Goal: Task Accomplishment & Management: Manage account settings

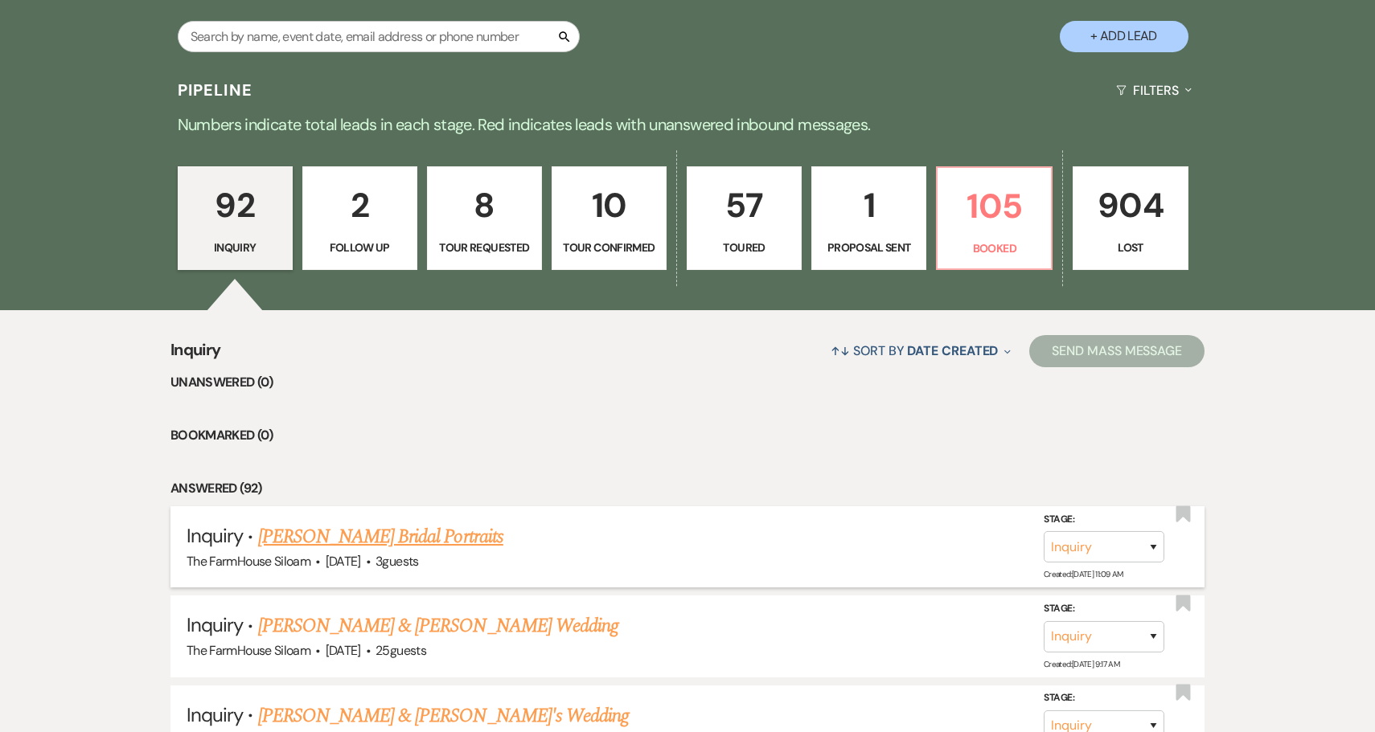
click at [421, 537] on link "[PERSON_NAME] Bridal Portraits" at bounding box center [380, 537] width 245 height 29
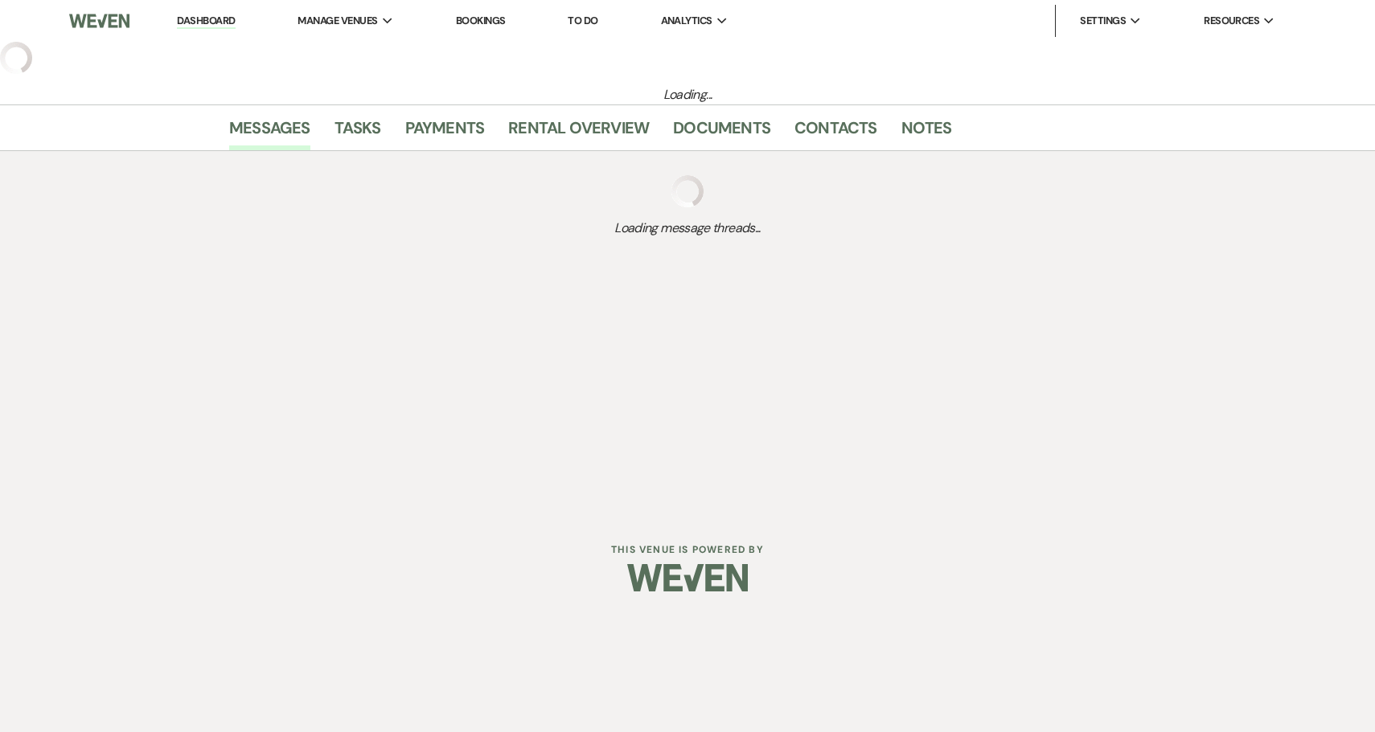
select select "5"
select select "13"
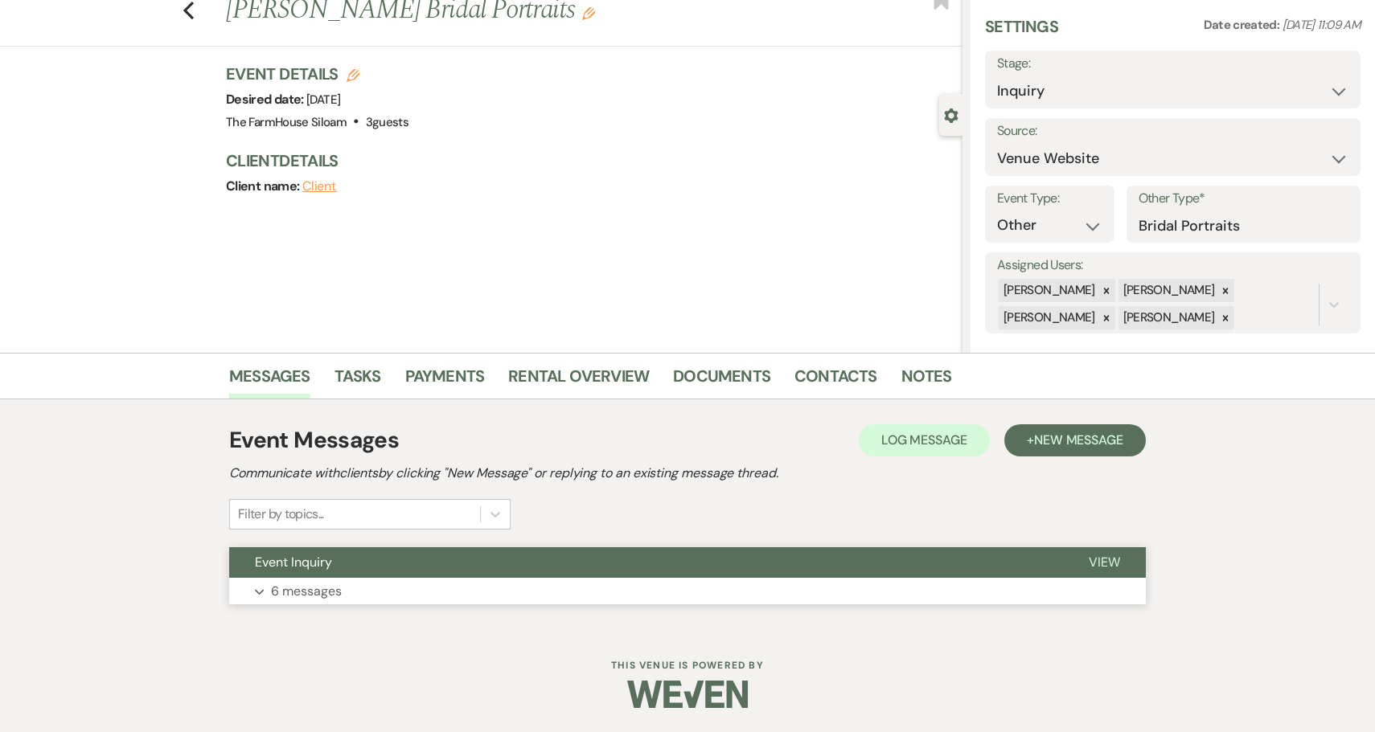
scroll to position [50, 0]
click at [302, 589] on p "6 messages" at bounding box center [306, 592] width 71 height 21
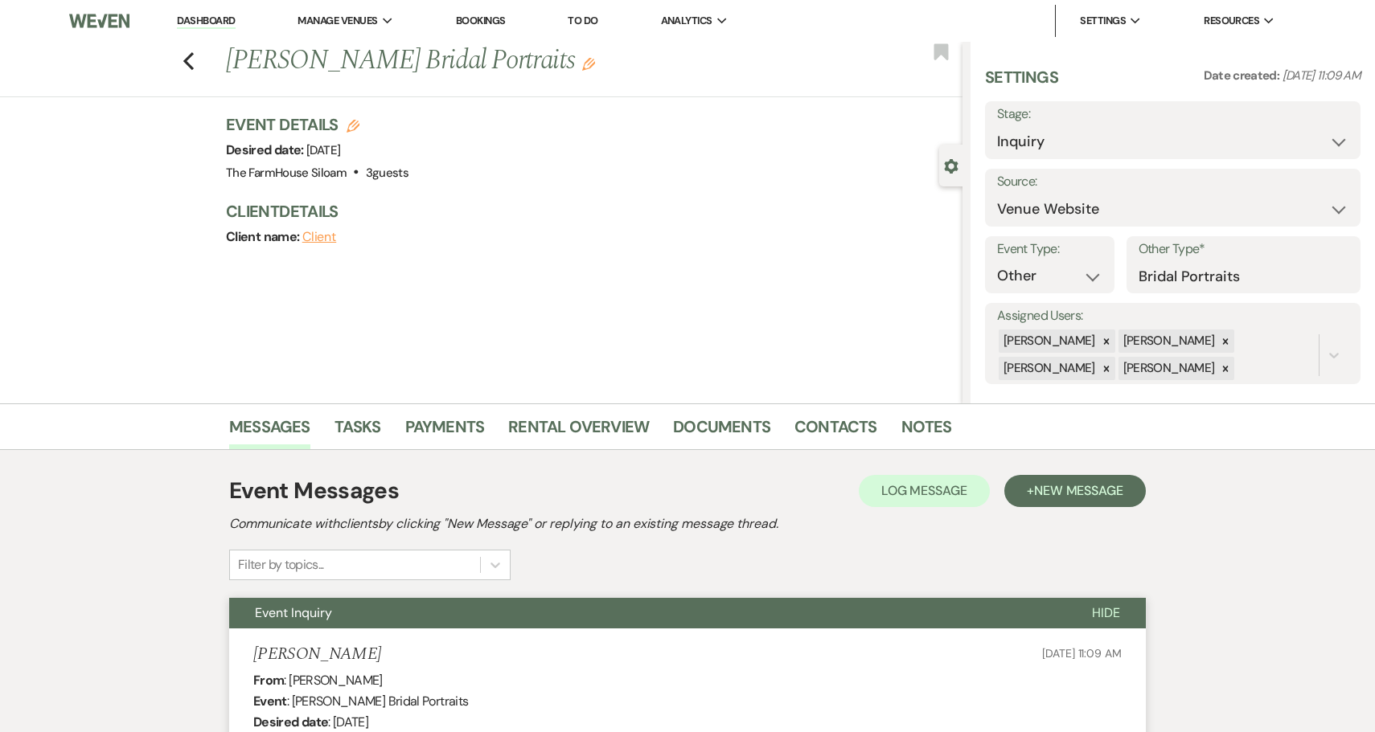
scroll to position [0, 0]
click at [435, 421] on link "Payments" at bounding box center [445, 431] width 80 height 35
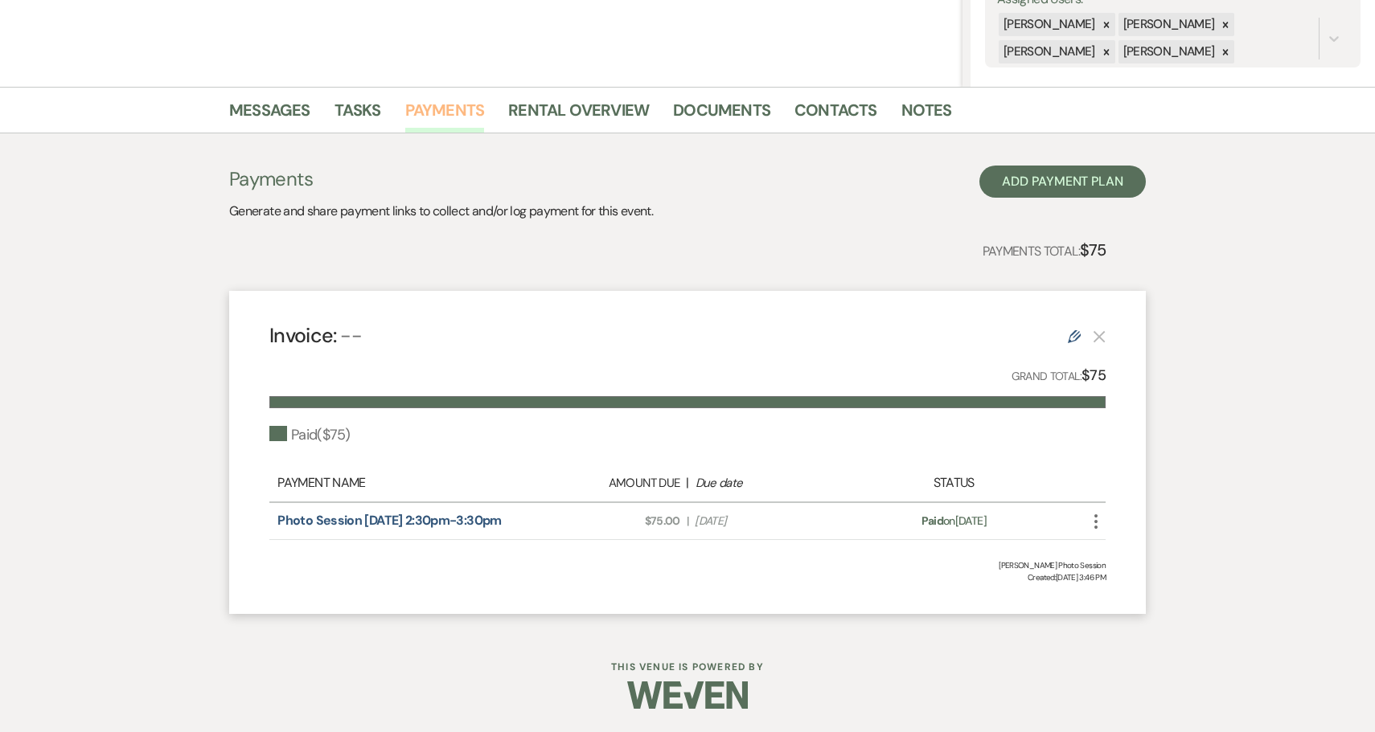
scroll to position [316, 0]
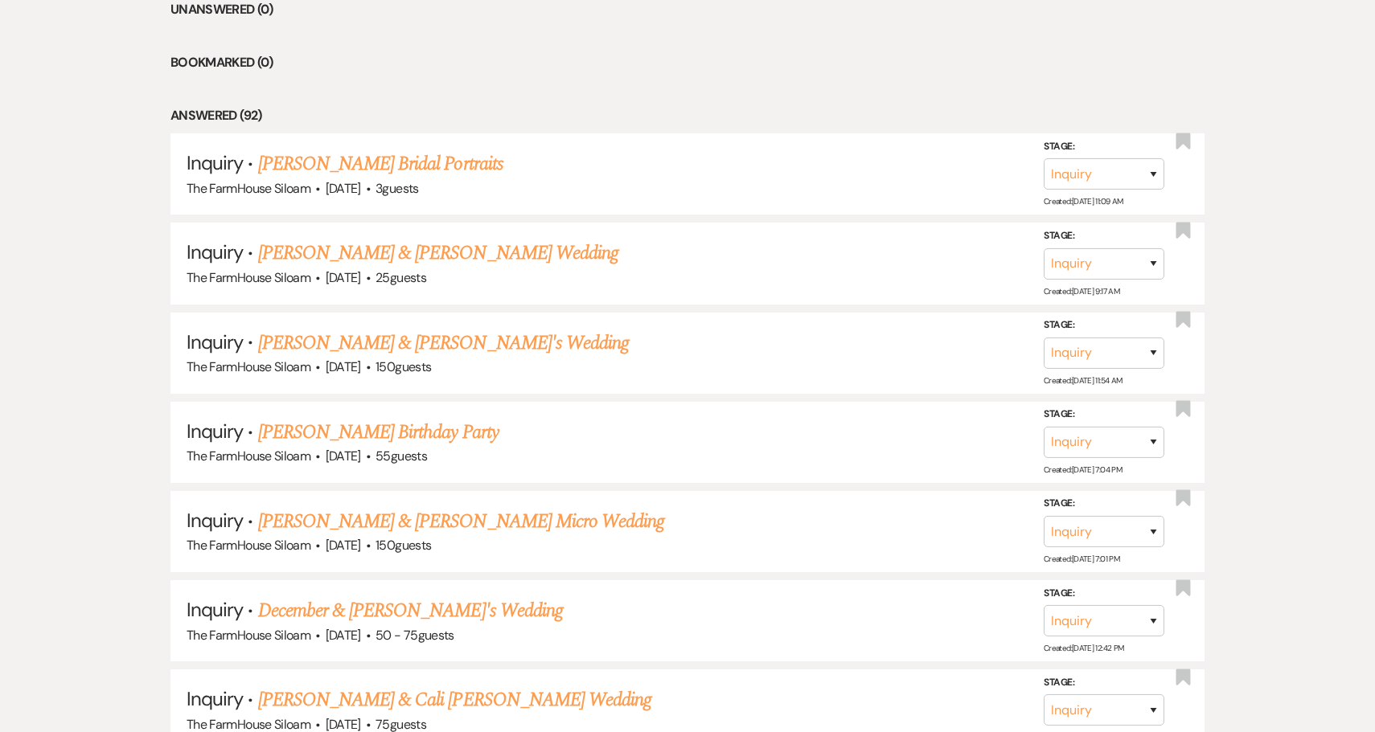
scroll to position [533, 0]
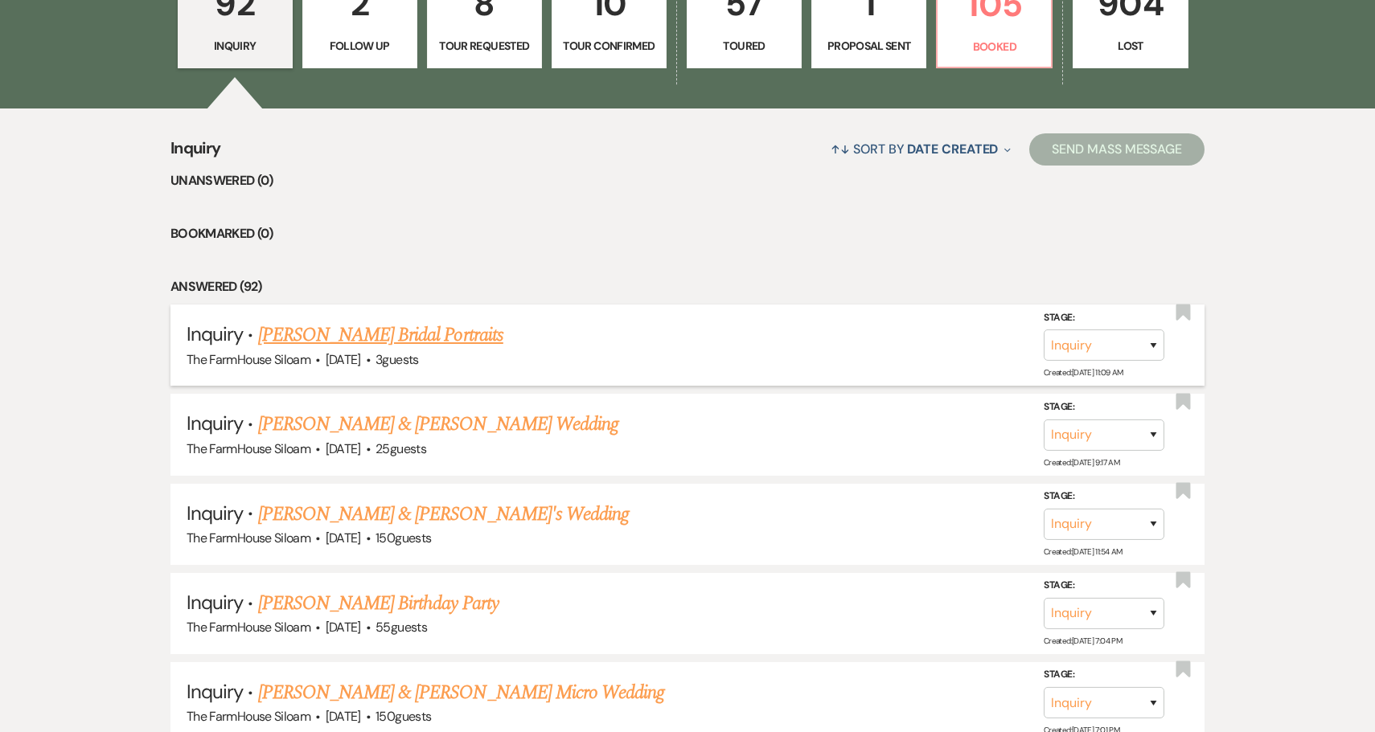
click at [314, 334] on link "[PERSON_NAME] Bridal Portraits" at bounding box center [380, 335] width 245 height 29
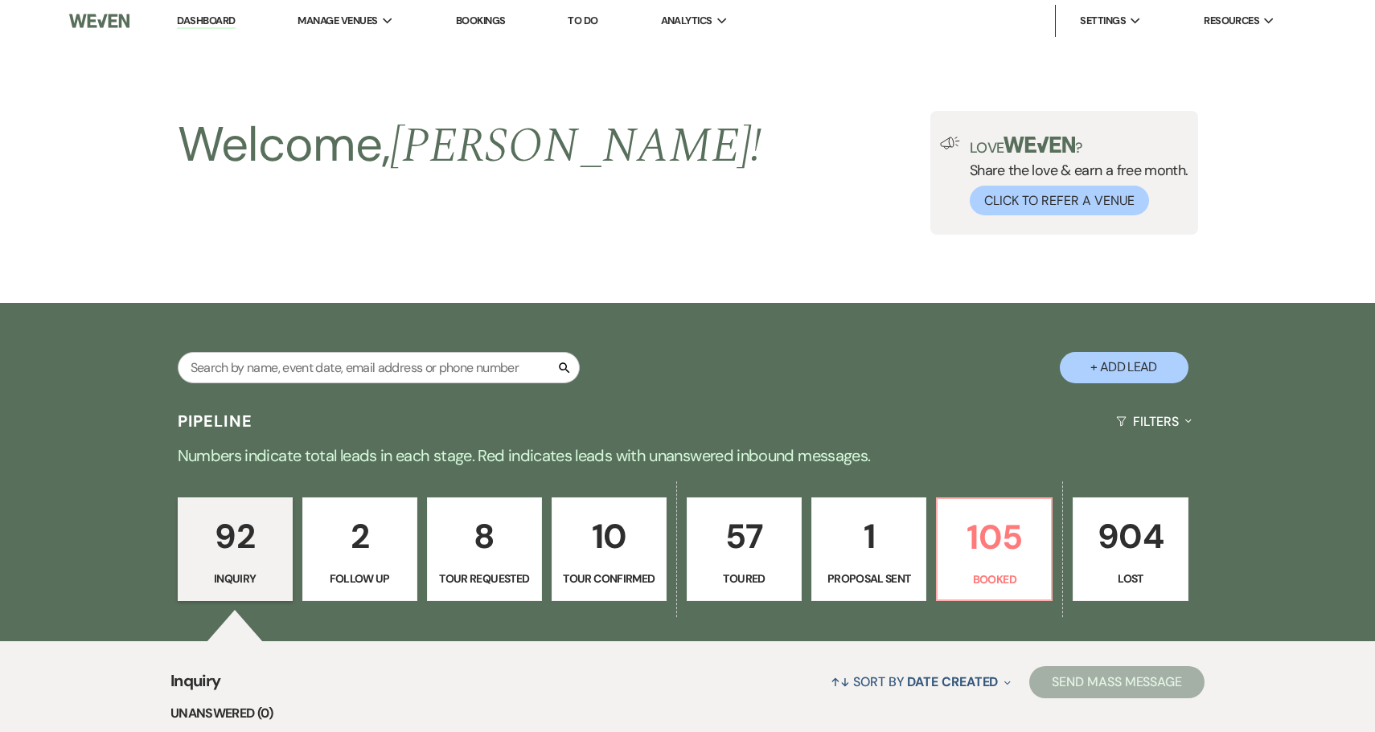
select select "5"
select select "13"
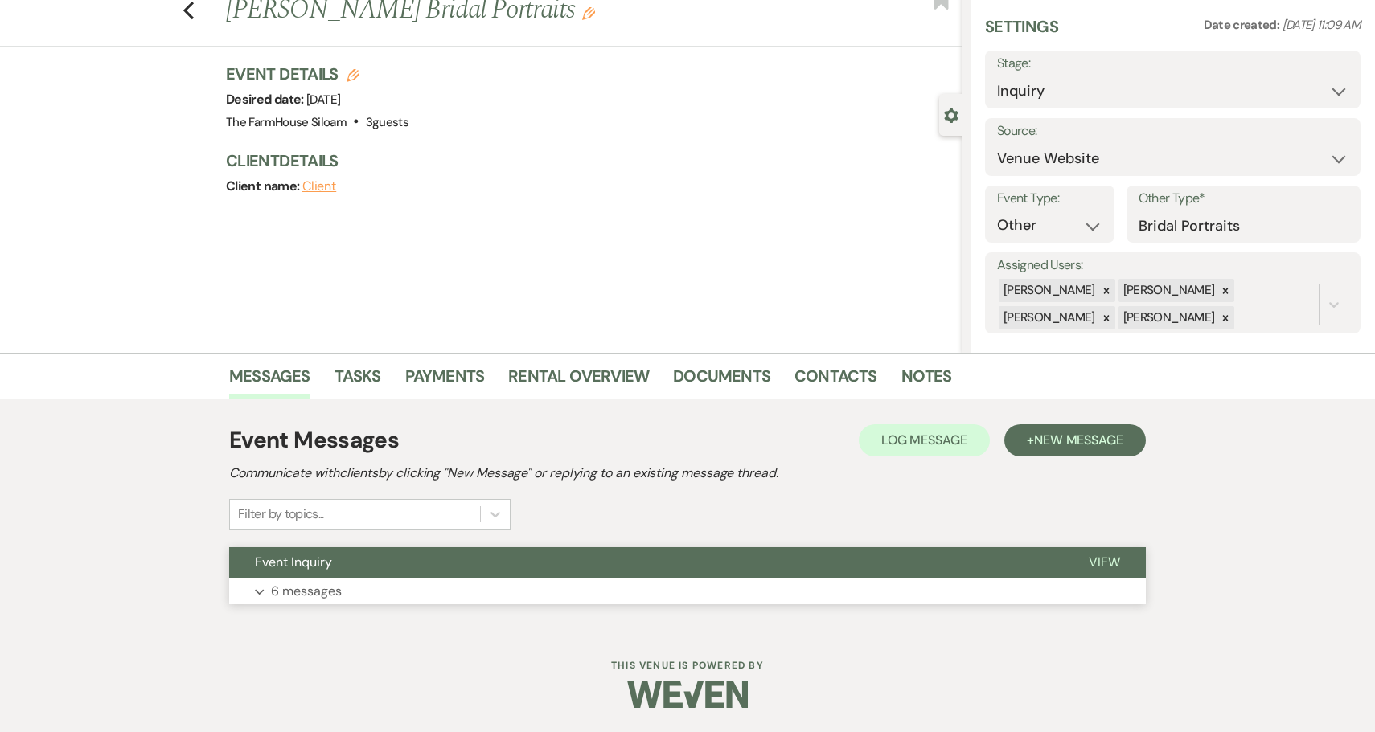
scroll to position [50, 0]
click at [316, 592] on p "6 messages" at bounding box center [306, 592] width 71 height 21
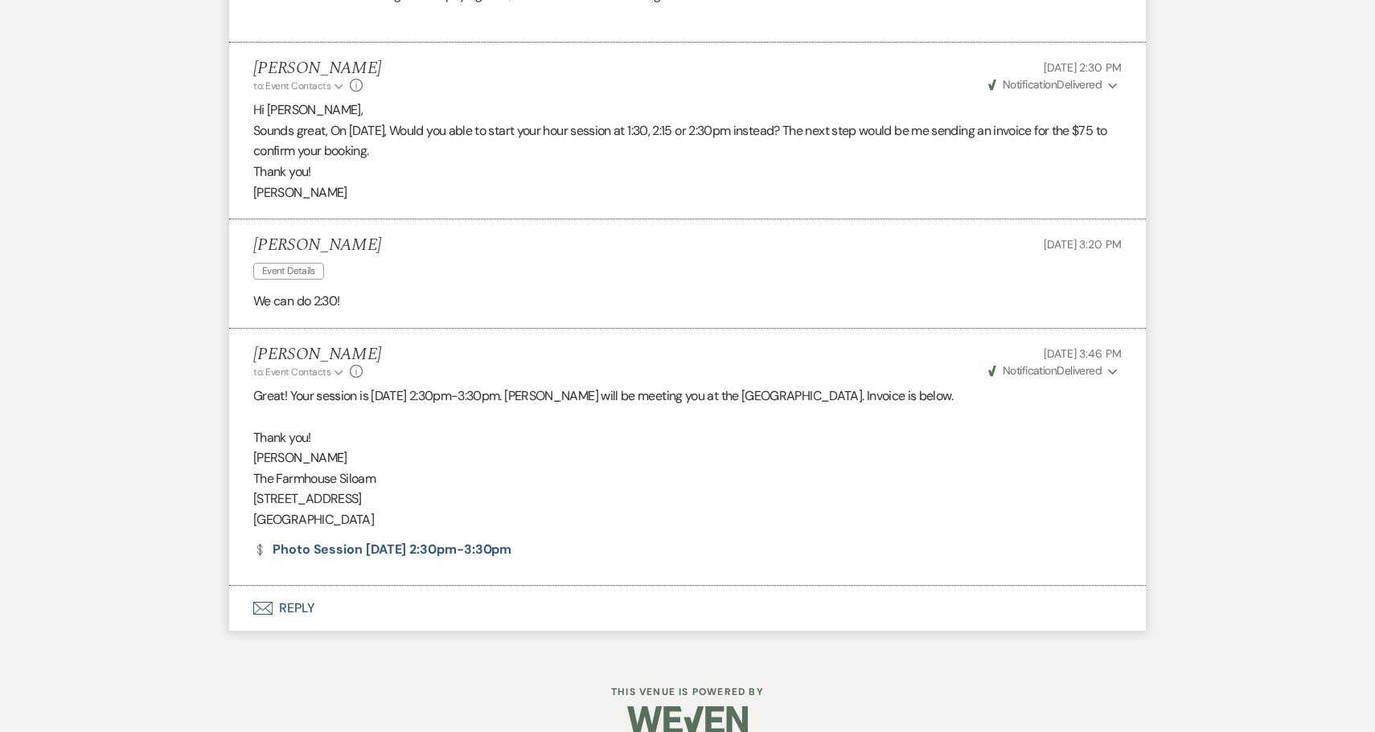
click at [288, 586] on button "Envelope Reply" at bounding box center [687, 608] width 916 height 45
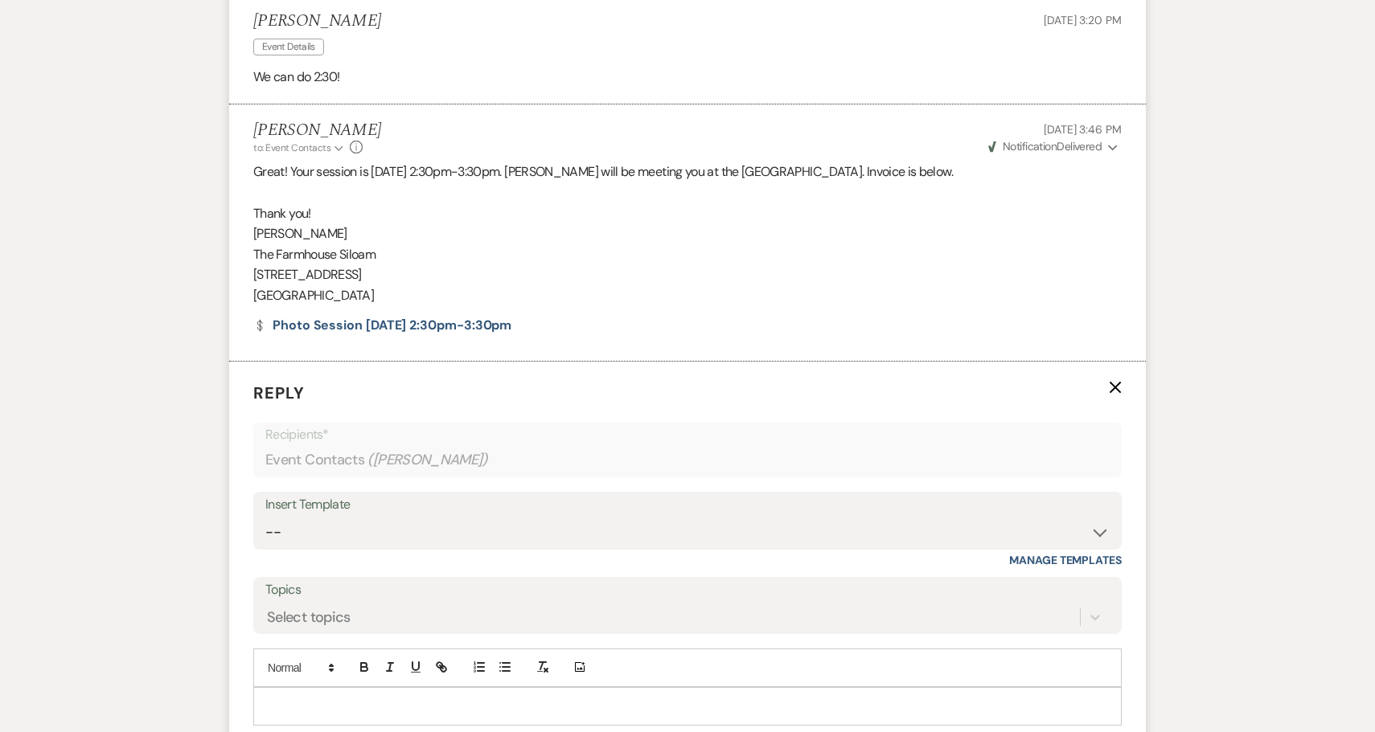
scroll to position [1773, 0]
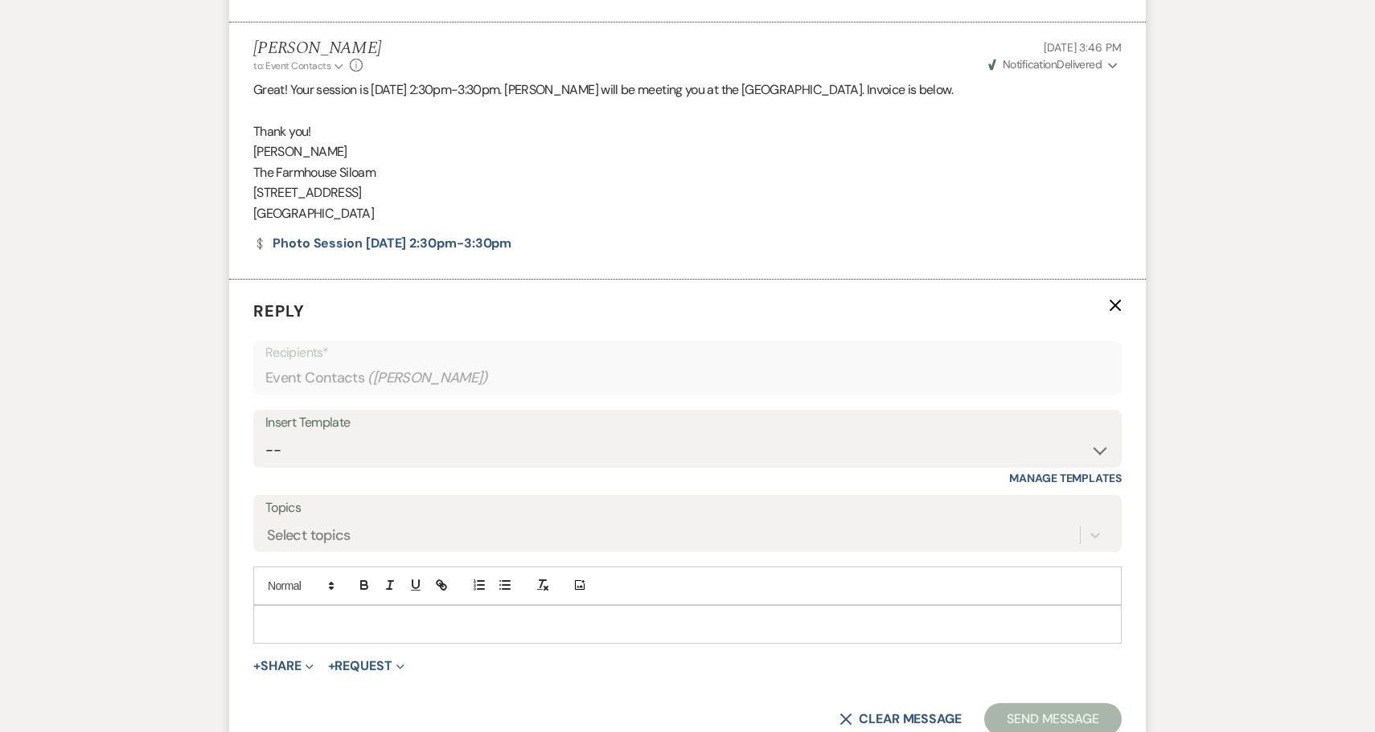
click at [300, 616] on p at bounding box center [687, 625] width 842 height 18
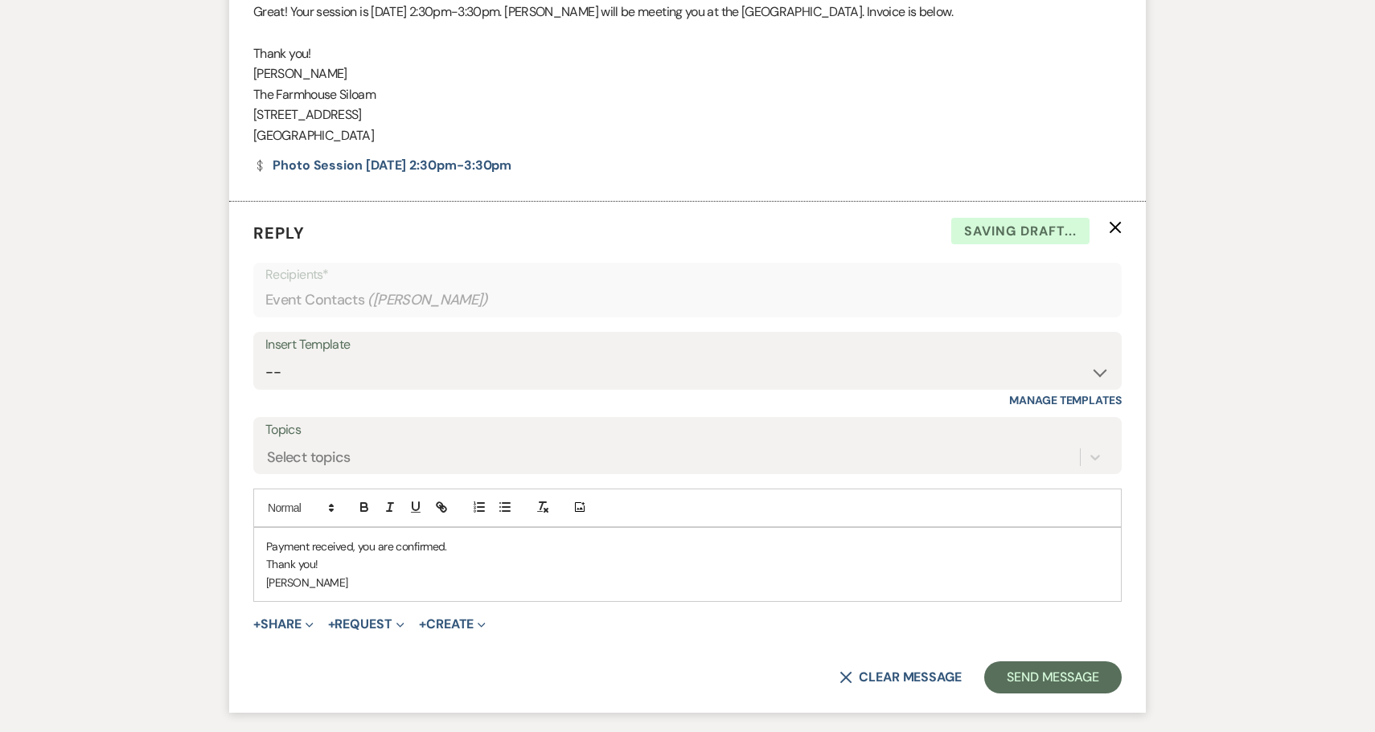
scroll to position [1872, 0]
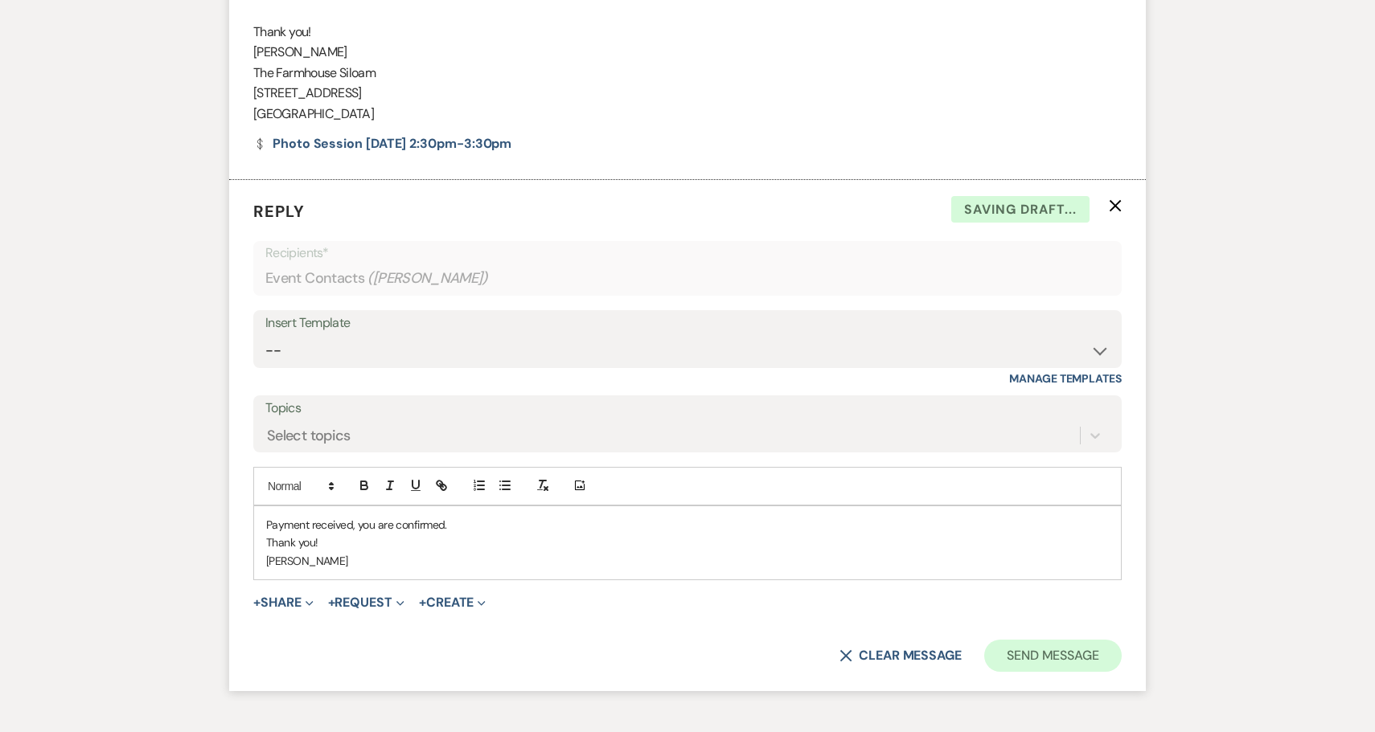
click at [1057, 640] on button "Send Message" at bounding box center [1052, 656] width 137 height 32
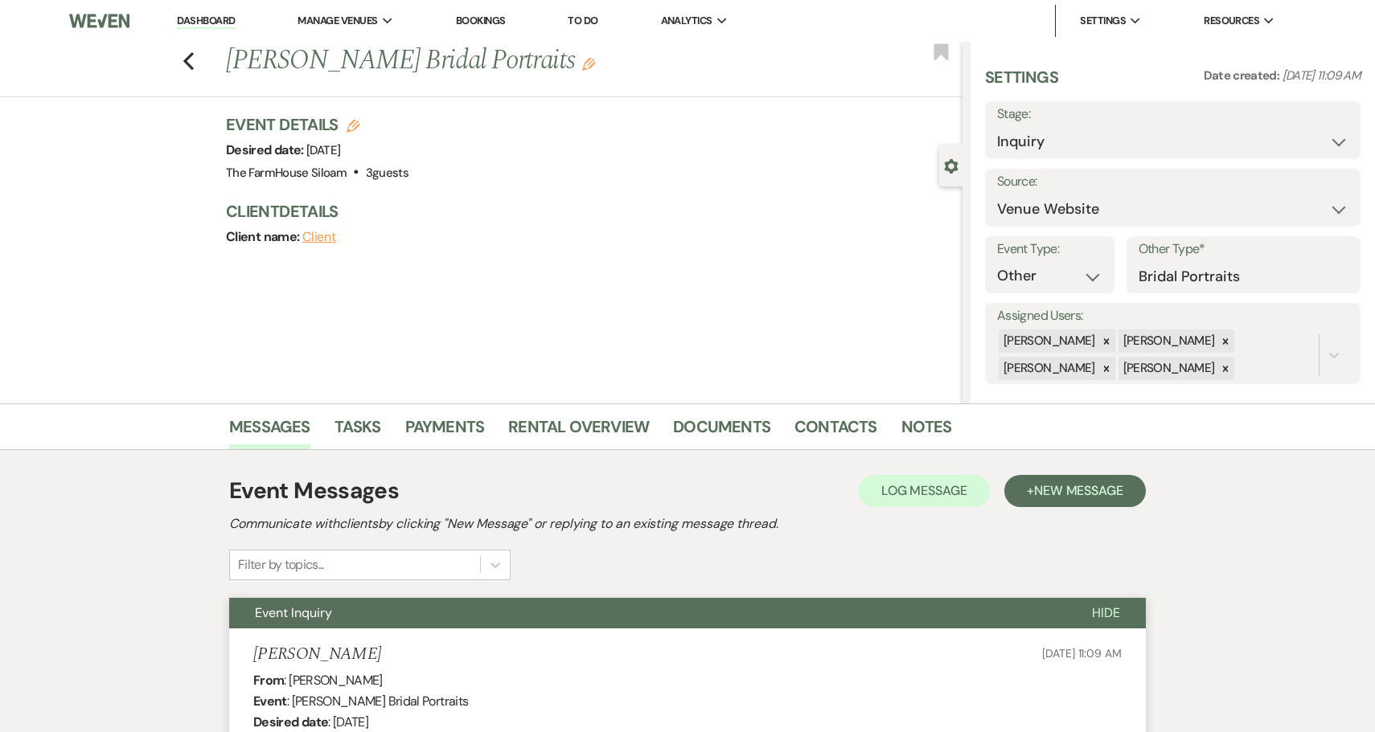
scroll to position [0, 0]
select select "4"
click at [1336, 121] on button "Save" at bounding box center [1321, 130] width 80 height 32
click at [582, 66] on use "button" at bounding box center [588, 64] width 13 height 13
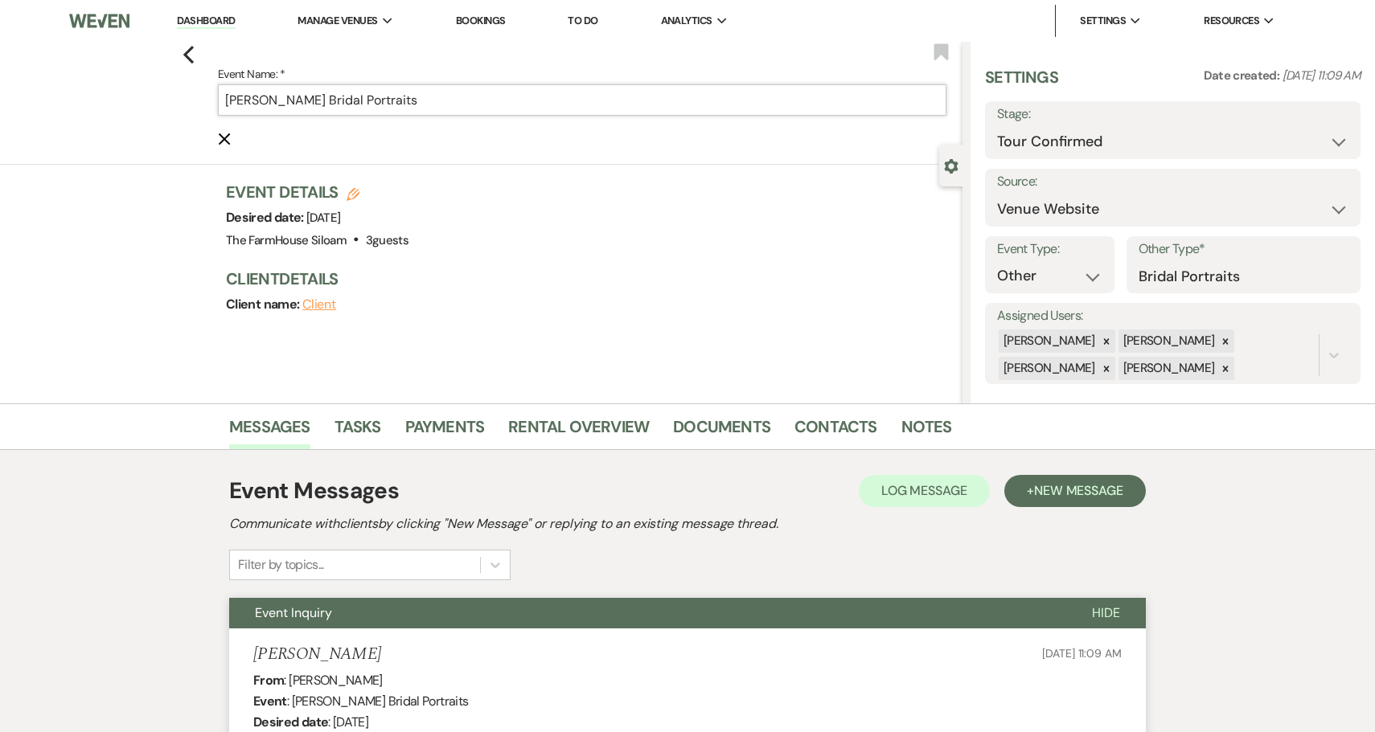
click at [532, 98] on input "[PERSON_NAME] Bridal Portraits" at bounding box center [582, 99] width 728 height 31
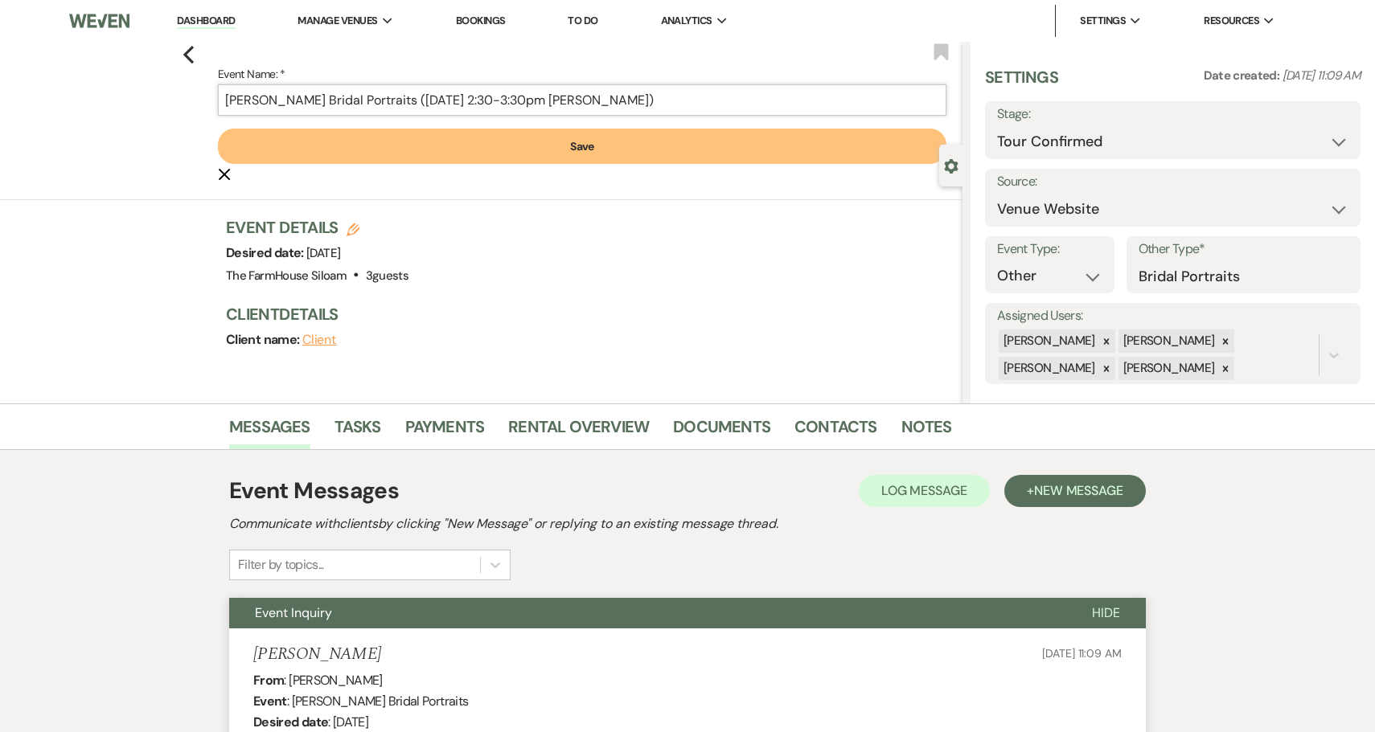
type input "[PERSON_NAME] Bridal Portraits ([DATE] 2:30-3:30pm [PERSON_NAME])"
click at [563, 145] on button "Save" at bounding box center [582, 146] width 728 height 35
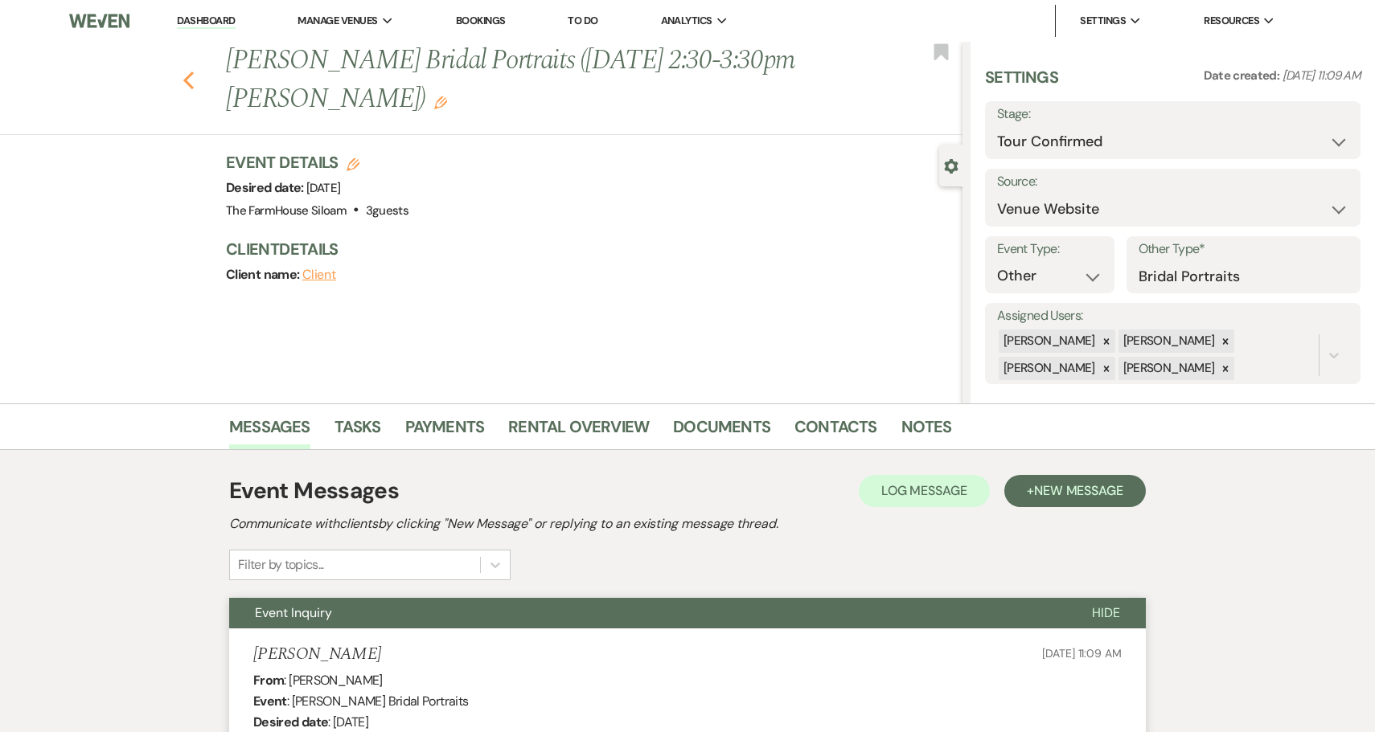
click at [186, 81] on use "button" at bounding box center [188, 81] width 10 height 18
select select "4"
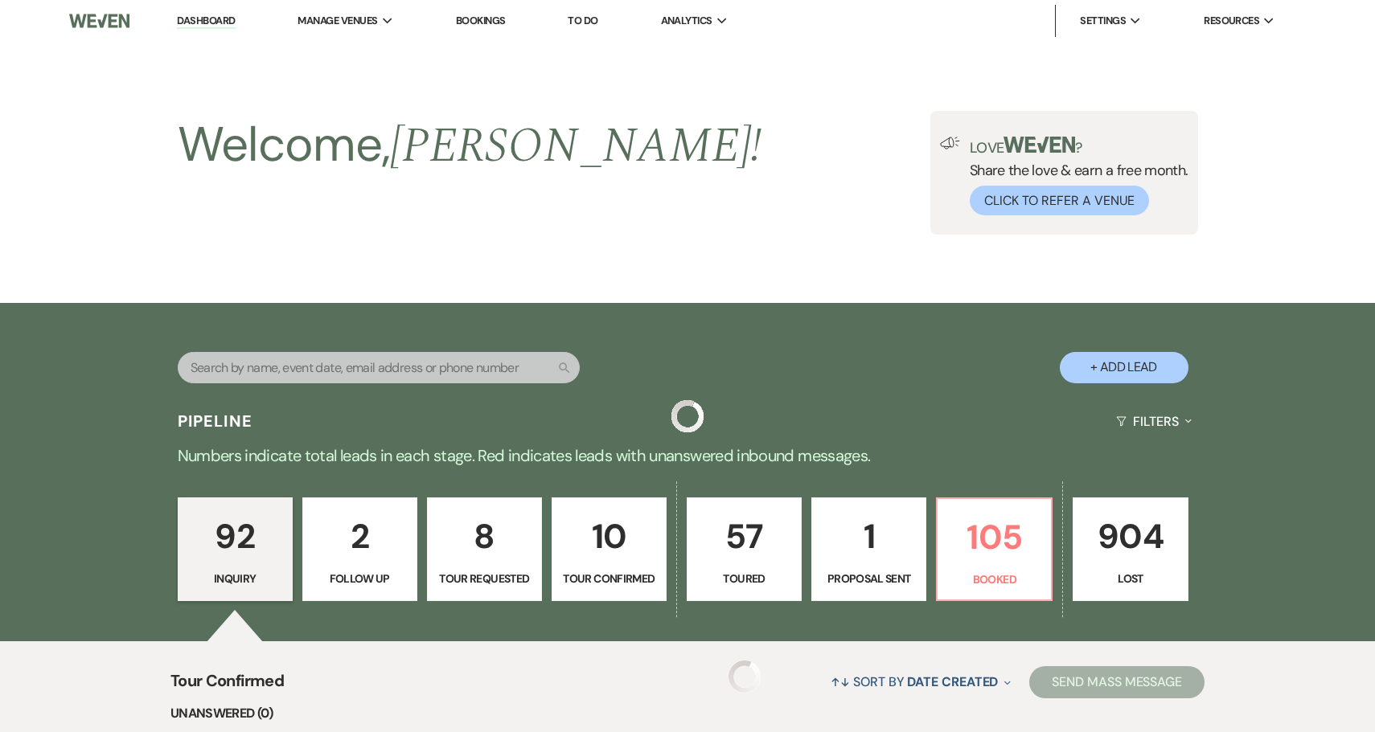
scroll to position [533, 0]
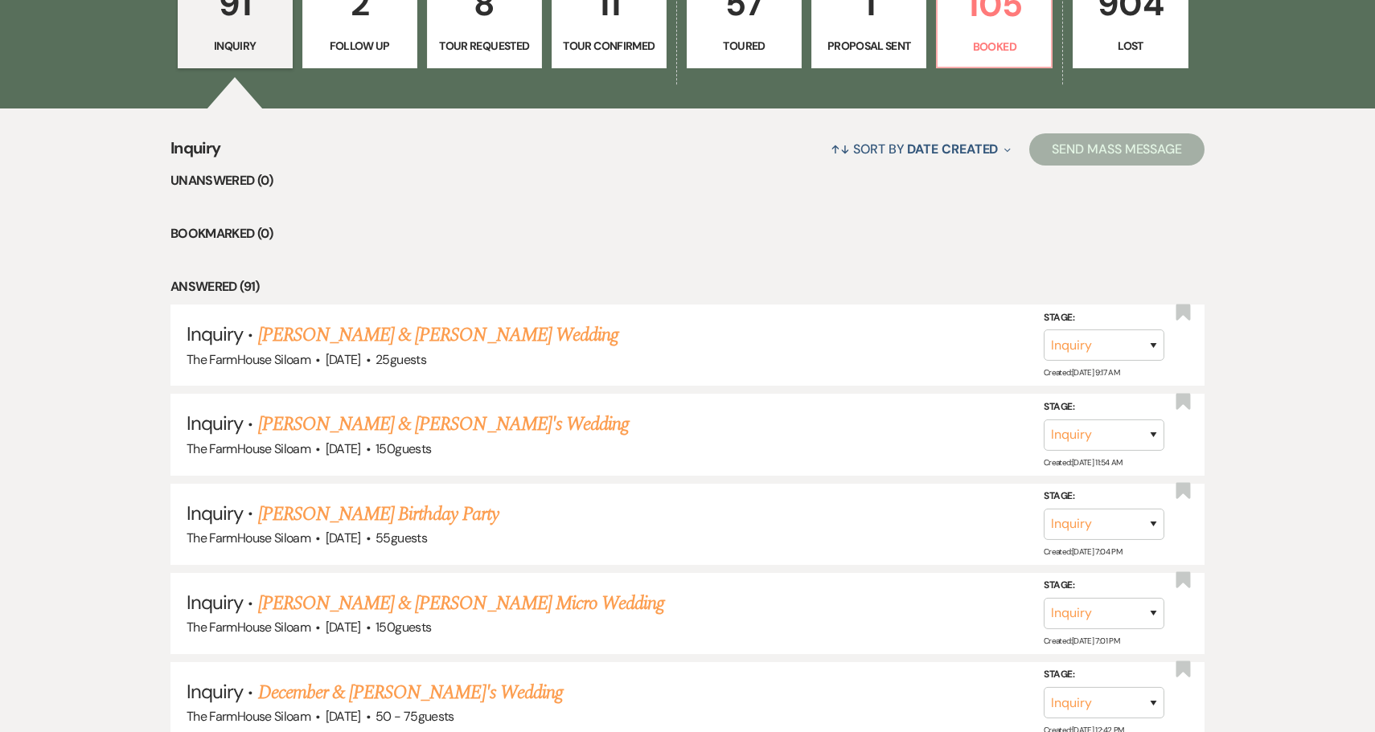
click at [621, 43] on p "Tour Confirmed" at bounding box center [609, 46] width 94 height 18
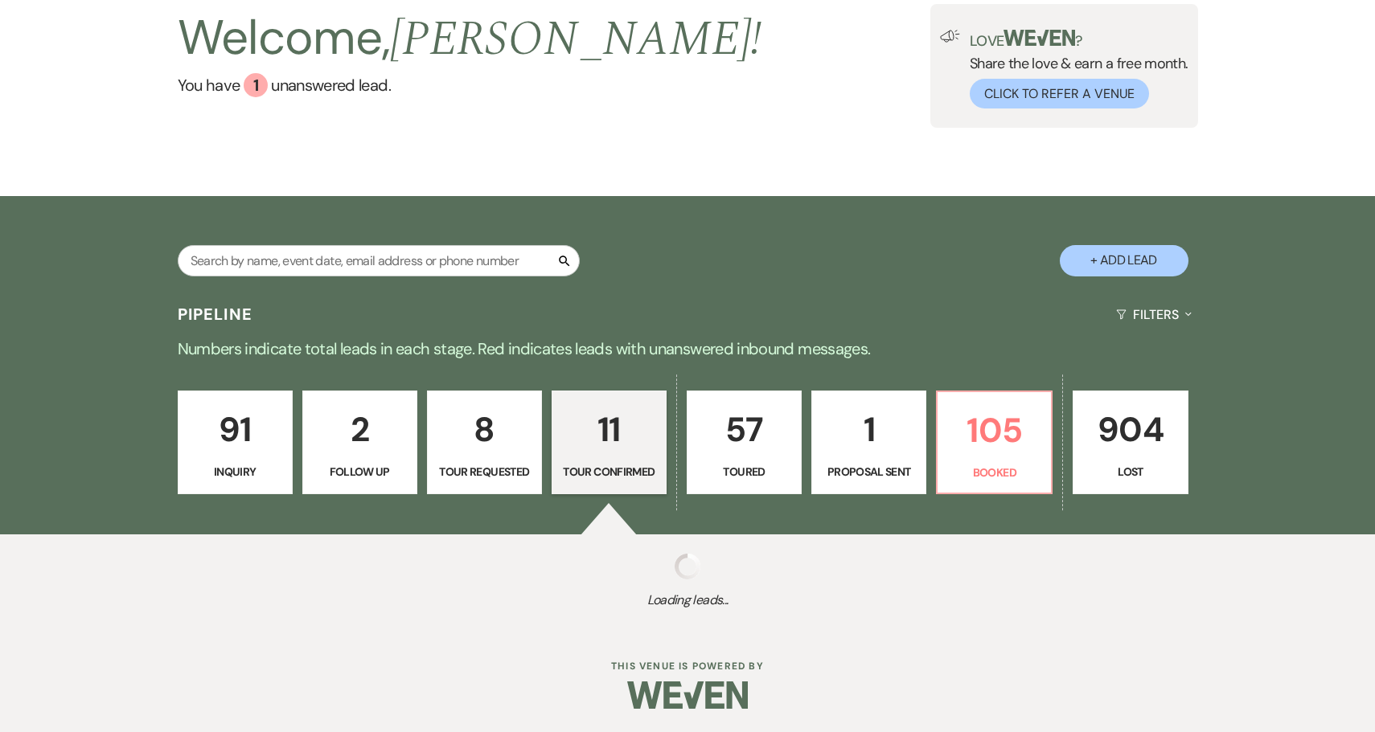
select select "4"
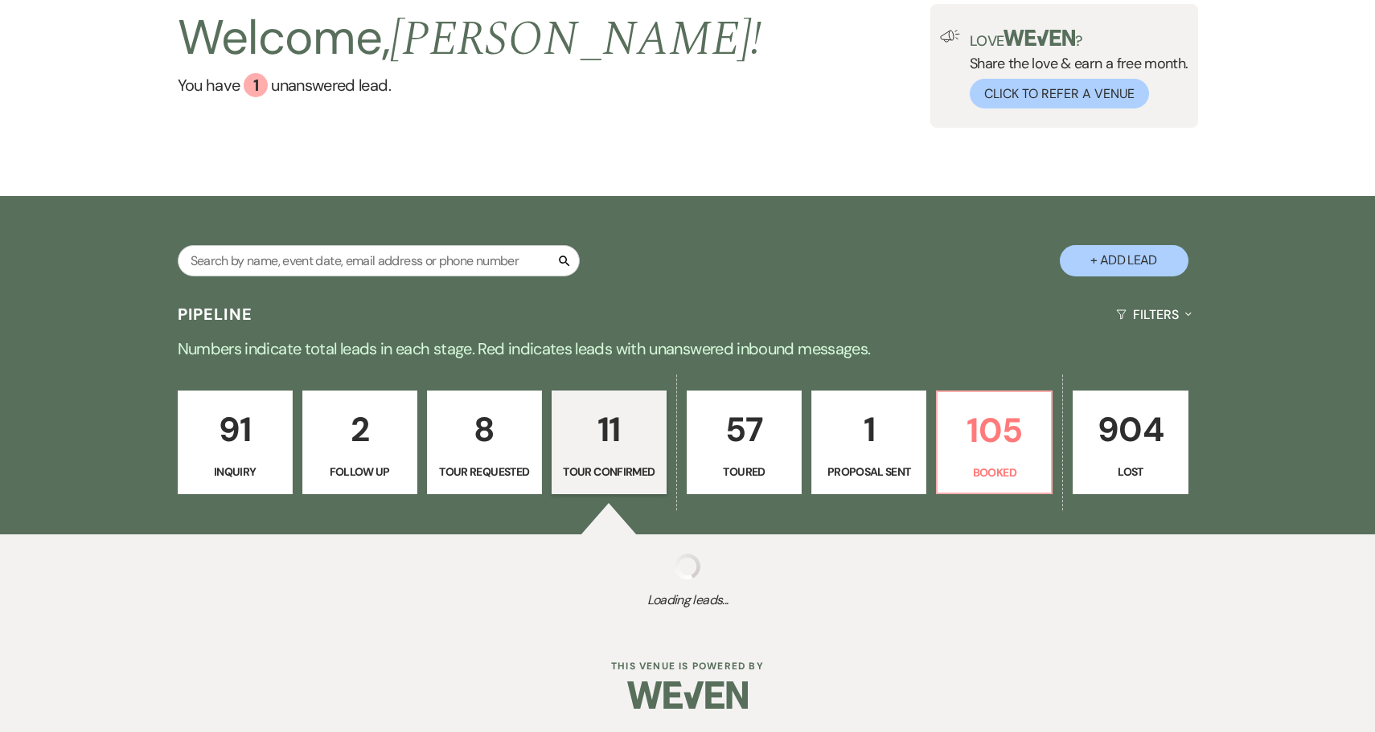
select select "4"
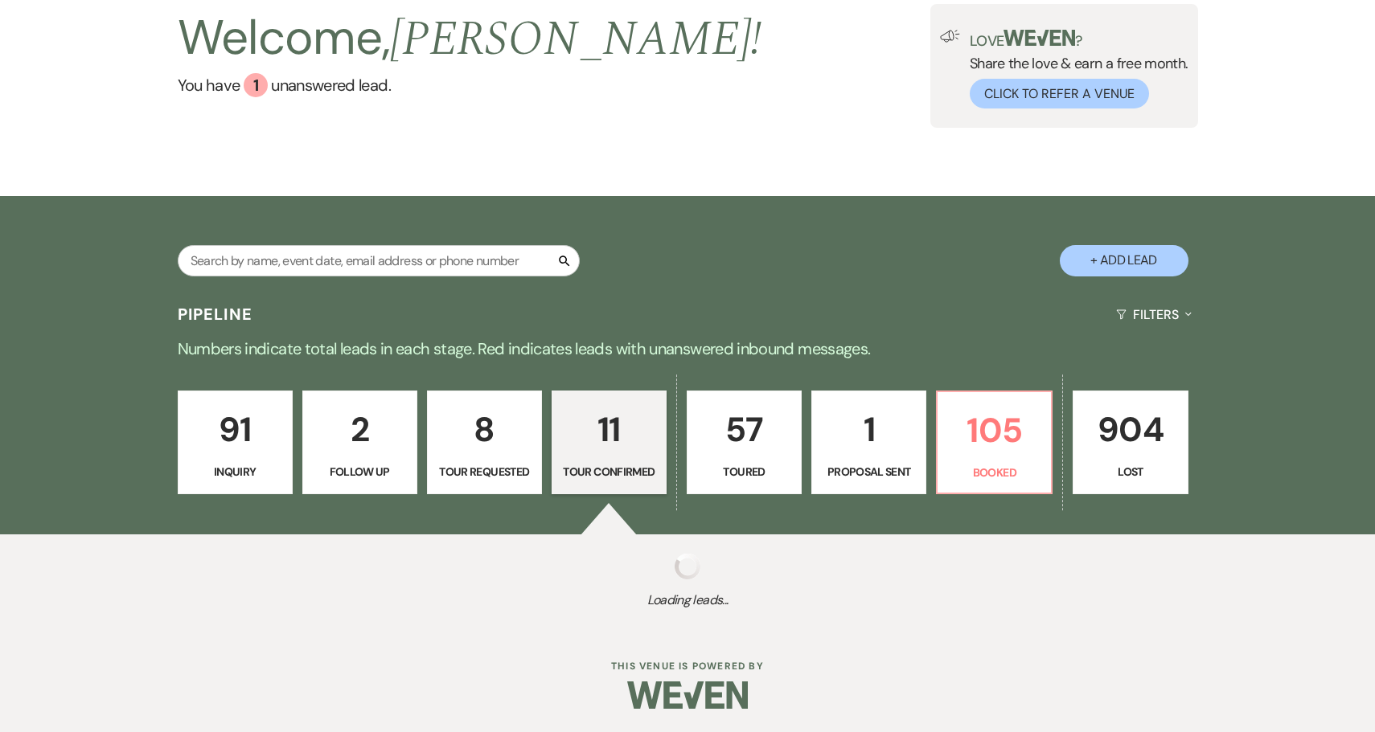
select select "4"
